Goal: Information Seeking & Learning: Learn about a topic

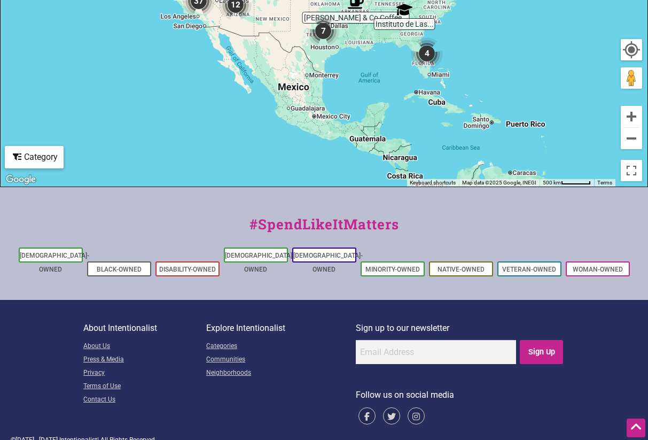
scroll to position [476, 0]
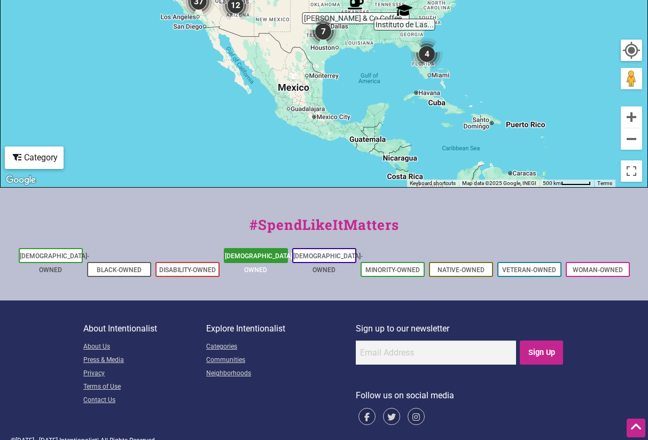
click at [256, 256] on link "[DEMOGRAPHIC_DATA]-Owned" at bounding box center [259, 262] width 69 height 21
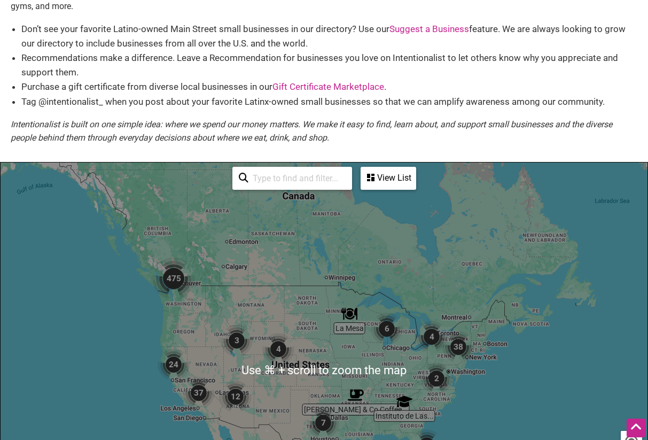
scroll to position [84, 0]
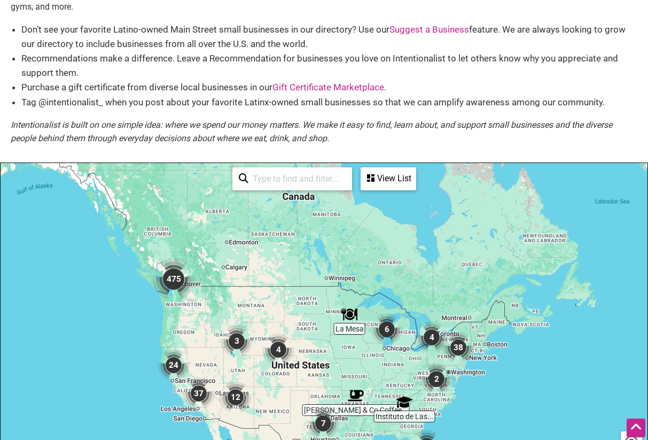
click at [239, 397] on img "12" at bounding box center [236, 397] width 32 height 32
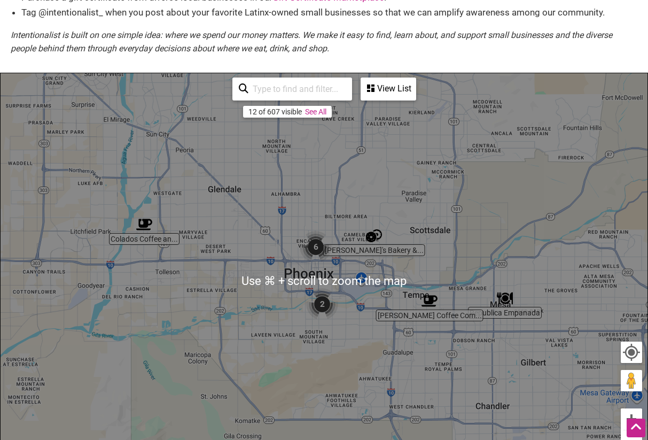
scroll to position [187, 0]
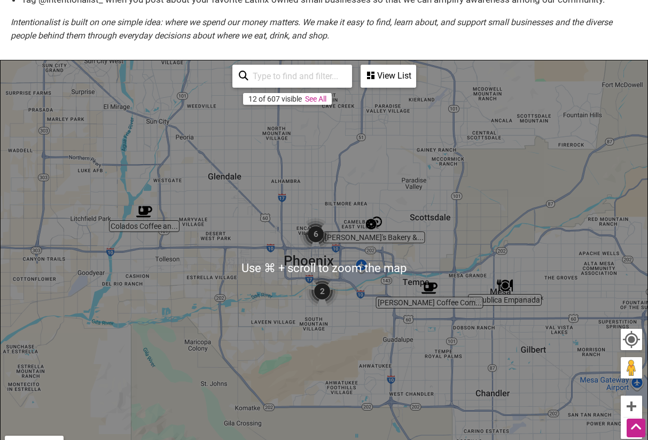
click at [313, 229] on img "6" at bounding box center [316, 234] width 32 height 32
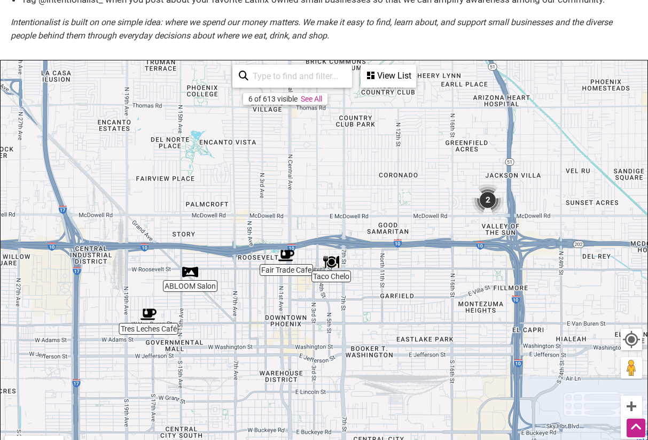
click at [290, 252] on img "Fair Trade Cafe" at bounding box center [287, 256] width 16 height 16
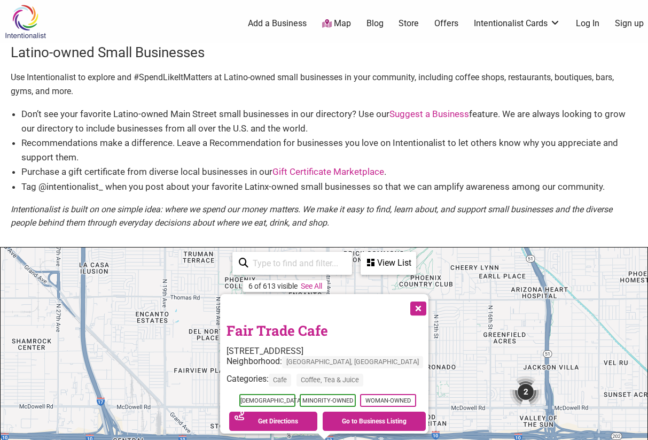
scroll to position [0, 0]
click at [523, 20] on link "Intentionalist Cards" at bounding box center [517, 24] width 87 height 12
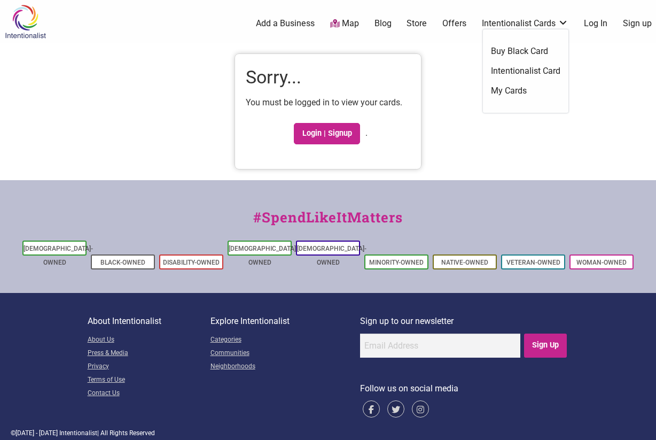
click at [509, 49] on link "Buy Black Card" at bounding box center [525, 51] width 69 height 12
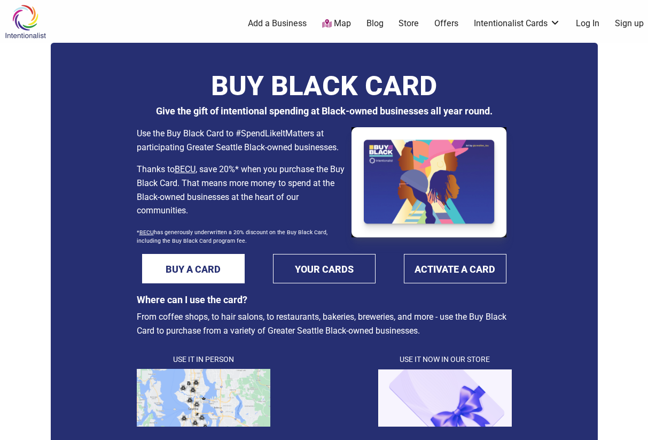
scroll to position [0, 1]
click at [445, 24] on link "Offers" at bounding box center [447, 24] width 24 height 12
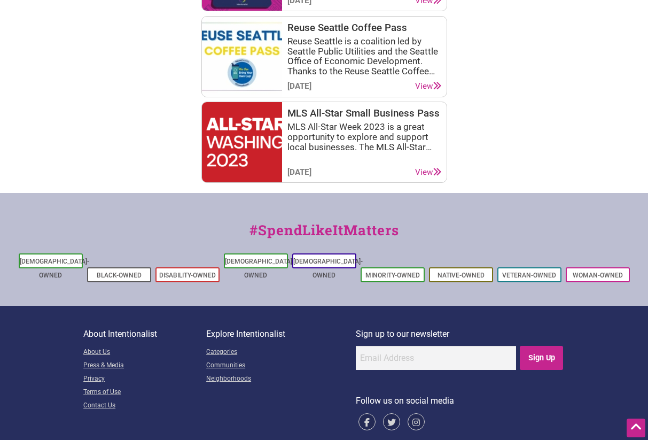
scroll to position [1682, 0]
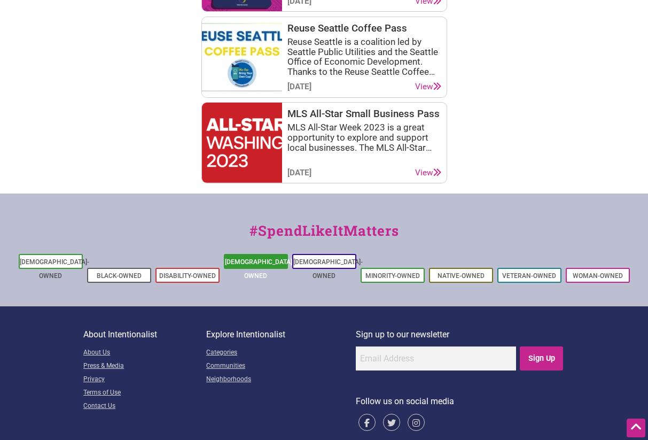
click at [250, 258] on link "[DEMOGRAPHIC_DATA]-Owned" at bounding box center [259, 268] width 69 height 21
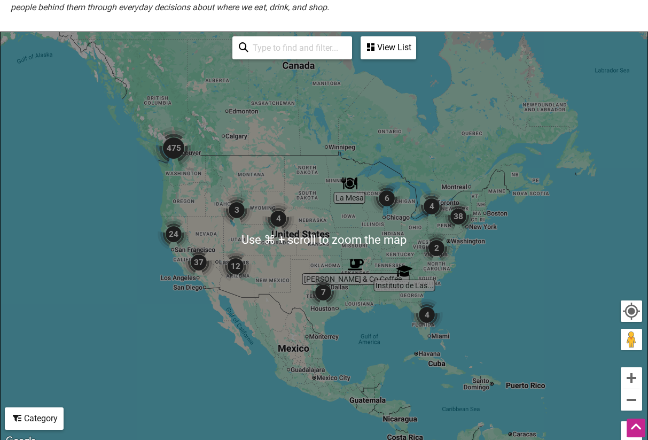
scroll to position [206, 0]
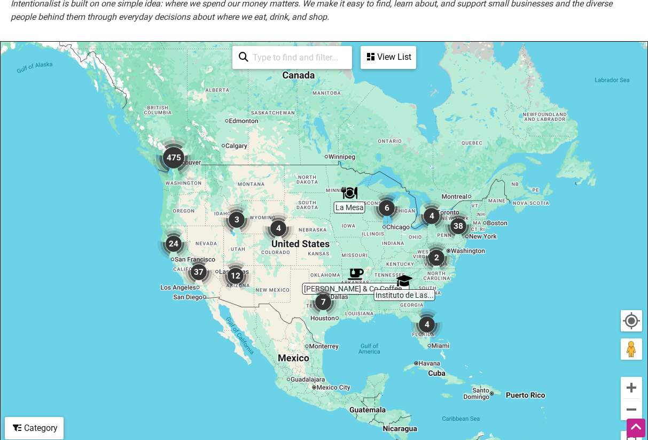
click at [388, 55] on div "View List" at bounding box center [388, 57] width 53 height 20
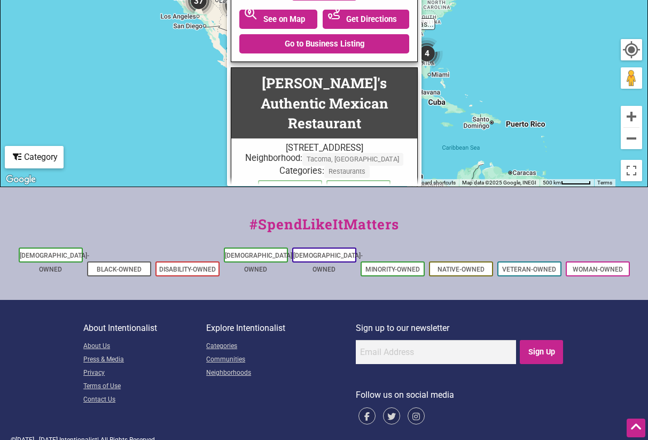
scroll to position [476, 0]
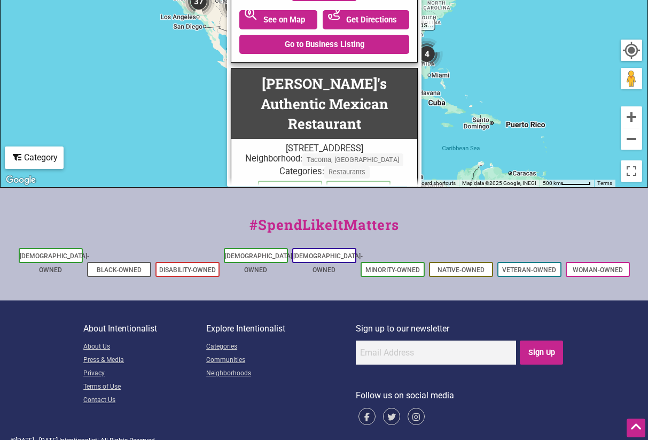
click at [328, 282] on button "Next page" at bounding box center [324, 291] width 87 height 18
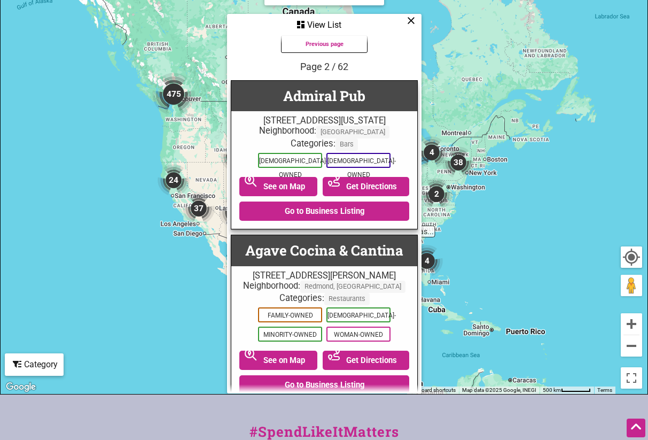
scroll to position [270, 0]
